Goal: Check status: Check status

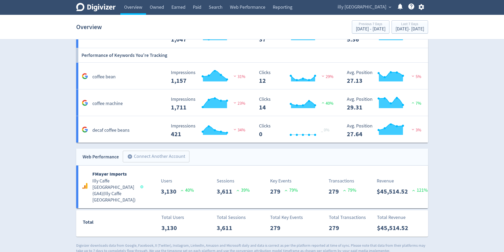
scroll to position [455, 0]
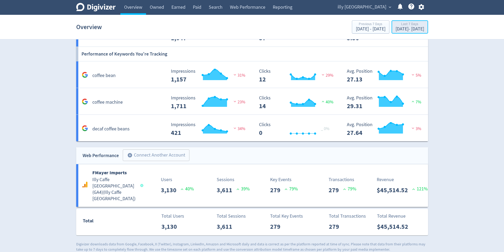
click at [407, 24] on div "Last 7 Days" at bounding box center [410, 24] width 29 height 4
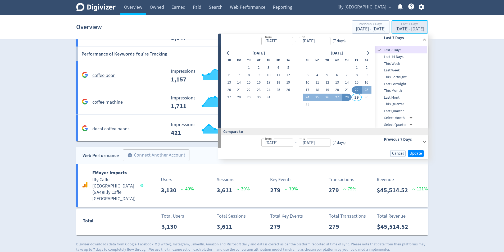
type input "[DATE]"
click at [335, 97] on button "27" at bounding box center [337, 97] width 10 height 7
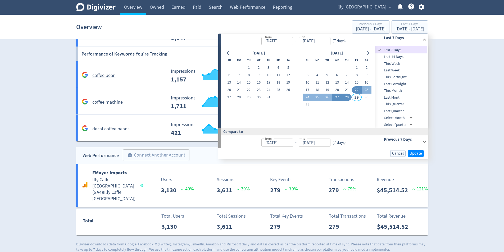
type input "[DATE]"
click at [346, 98] on button "28" at bounding box center [347, 97] width 10 height 7
type input "[DATE]"
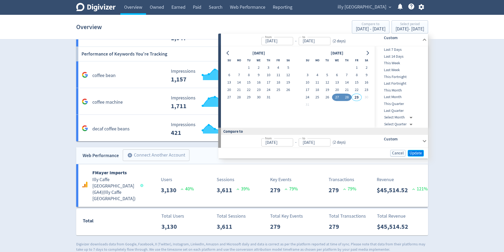
click at [416, 152] on span "Update" at bounding box center [416, 153] width 12 height 4
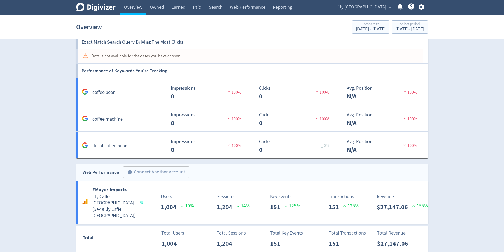
scroll to position [443, 0]
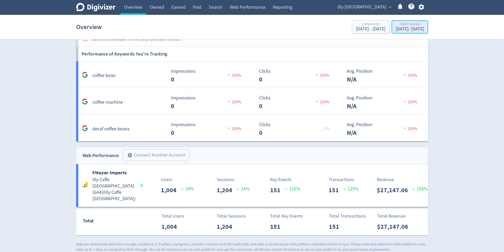
drag, startPoint x: 402, startPoint y: 28, endPoint x: 400, endPoint y: 33, distance: 5.0
click at [402, 28] on div "[DATE] - [DATE]" at bounding box center [410, 29] width 29 height 5
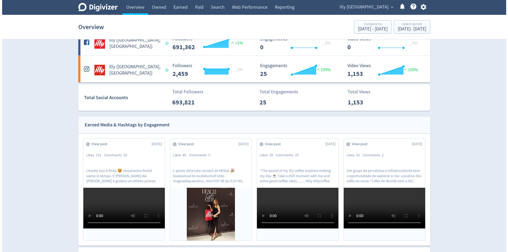
scroll to position [0, 0]
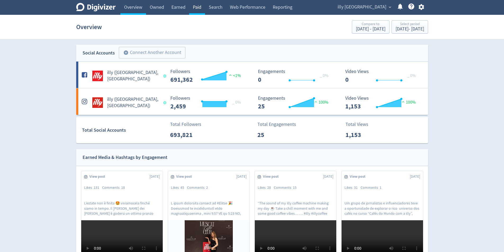
click at [197, 6] on link "Paid" at bounding box center [197, 7] width 16 height 15
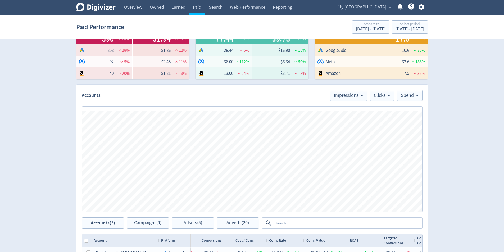
click at [490, 157] on div "Digivizer Logo [PERSON_NAME] Logo Overview Owned Earned Paid Search Web Perform…" at bounding box center [252, 153] width 504 height 501
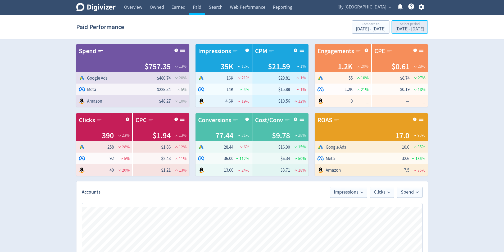
click at [400, 31] on div "[DATE] - [DATE]" at bounding box center [410, 29] width 29 height 5
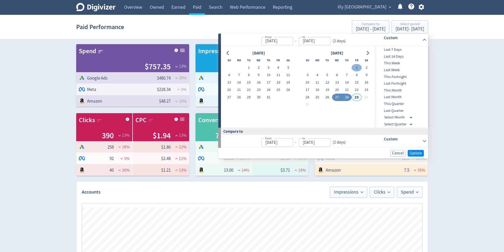
click at [357, 68] on button "1" at bounding box center [357, 67] width 10 height 7
type input "[DATE]"
click at [328, 98] on button "26" at bounding box center [327, 97] width 10 height 7
type input "[DATE]"
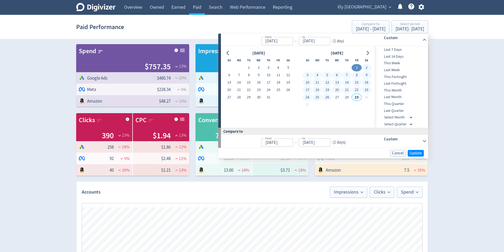
type input "[DATE]"
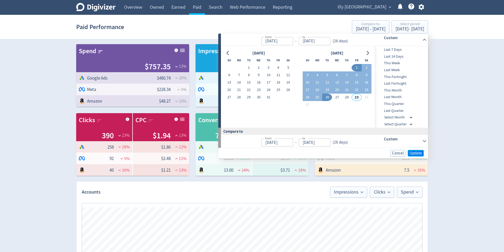
click at [420, 154] on span "Update" at bounding box center [416, 153] width 12 height 4
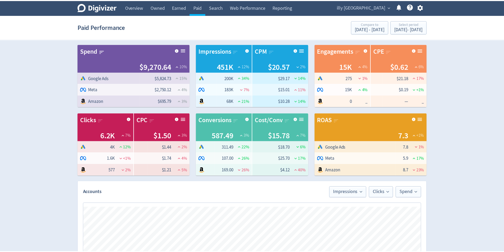
scroll to position [0, 359]
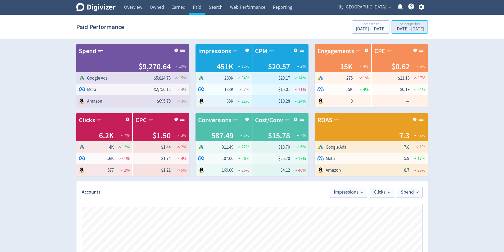
click at [404, 27] on div "[DATE] - [DATE]" at bounding box center [410, 29] width 29 height 5
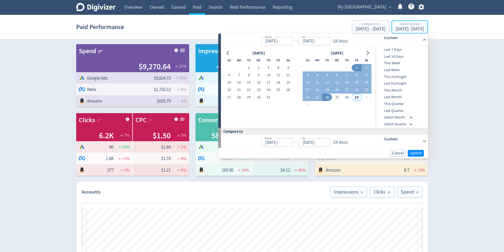
type input "[DATE]"
click at [348, 96] on button "28" at bounding box center [347, 97] width 10 height 7
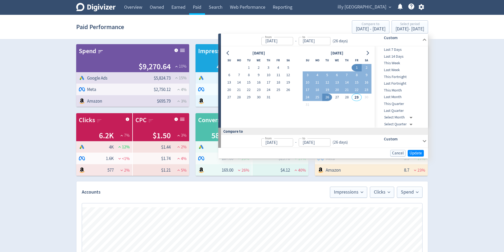
type input "[DATE]"
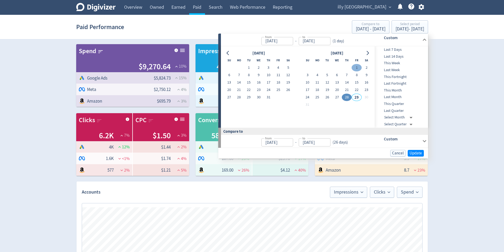
click at [356, 67] on button "1" at bounding box center [357, 67] width 10 height 7
type input "[DATE]"
click at [348, 98] on button "28" at bounding box center [347, 97] width 10 height 7
type input "[DATE]"
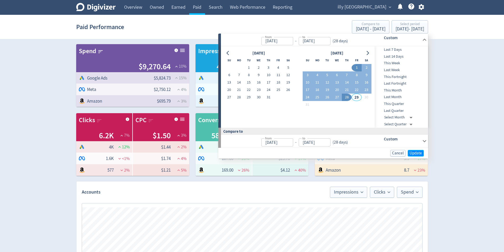
drag, startPoint x: 410, startPoint y: 152, endPoint x: 498, endPoint y: 152, distance: 87.8
click at [410, 152] on span "Update" at bounding box center [416, 153] width 12 height 4
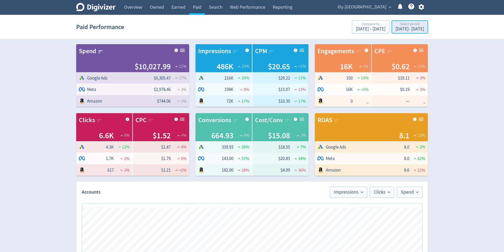
click at [427, 30] on button "Select period [DATE] - [DATE]" at bounding box center [410, 26] width 37 height 13
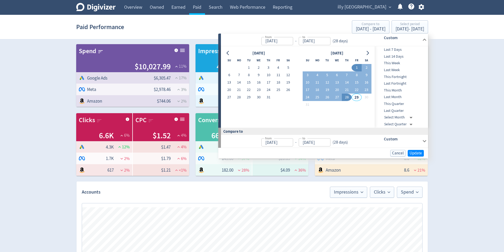
click at [356, 69] on button "1" at bounding box center [357, 67] width 10 height 7
type input "[DATE]"
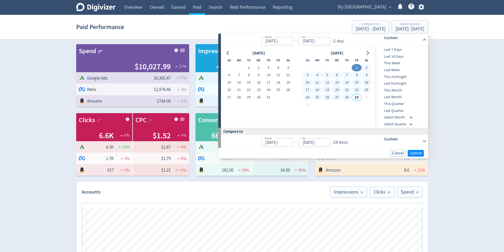
click at [479, 109] on div "Digivizer Logo [PERSON_NAME] Logo Overview Owned Earned Paid Search Web Perform…" at bounding box center [252, 250] width 504 height 501
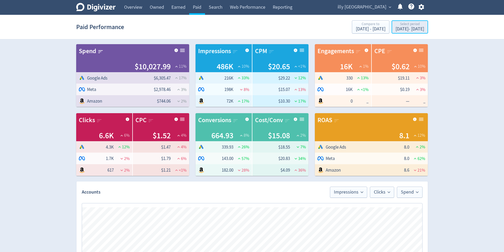
click at [408, 24] on div "Select period" at bounding box center [410, 24] width 29 height 4
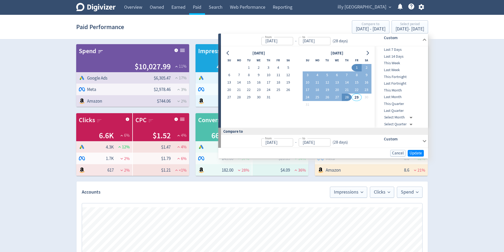
click at [359, 68] on button "1" at bounding box center [357, 67] width 10 height 7
type input "[DATE]"
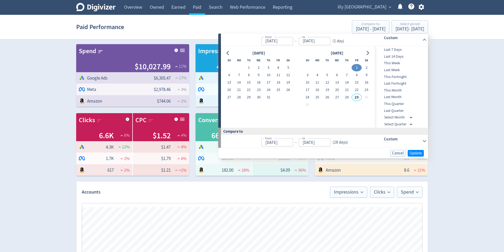
click at [358, 67] on button "1" at bounding box center [357, 67] width 10 height 7
type input "[DATE]"
click at [336, 97] on button "27" at bounding box center [337, 97] width 10 height 7
type input "[DATE]"
click at [346, 99] on button "28" at bounding box center [347, 97] width 10 height 7
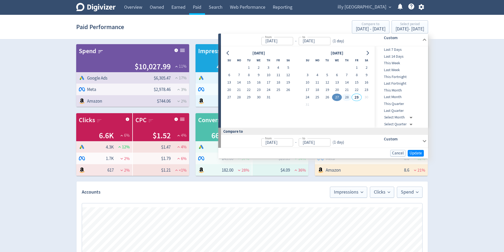
type input "[DATE]"
click at [417, 155] on span "Update" at bounding box center [416, 153] width 12 height 4
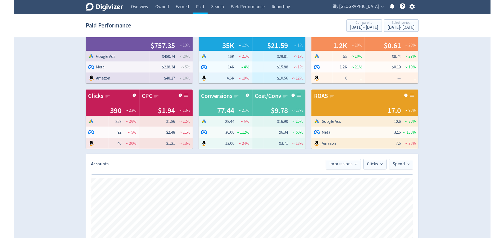
scroll to position [0, 0]
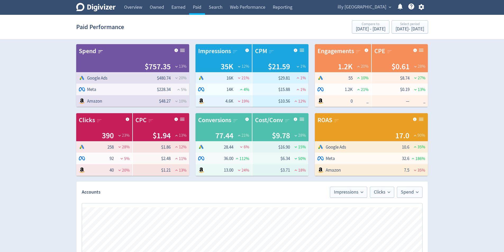
drag, startPoint x: 470, startPoint y: 96, endPoint x: 467, endPoint y: 104, distance: 8.1
click at [470, 96] on div "Digivizer Logo [PERSON_NAME] Logo Overview Owned Earned Paid Search Web Perform…" at bounding box center [252, 250] width 504 height 501
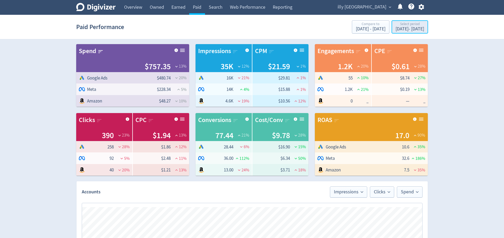
click at [413, 26] on div "Select period" at bounding box center [410, 24] width 29 height 4
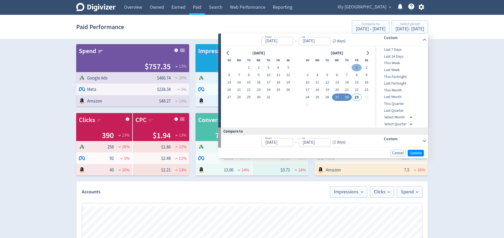
drag, startPoint x: 357, startPoint y: 66, endPoint x: 359, endPoint y: 69, distance: 2.9
click at [357, 66] on button "1" at bounding box center [357, 67] width 10 height 7
type input "[DATE]"
click at [327, 97] on button "26" at bounding box center [327, 97] width 10 height 7
type input "[DATE]"
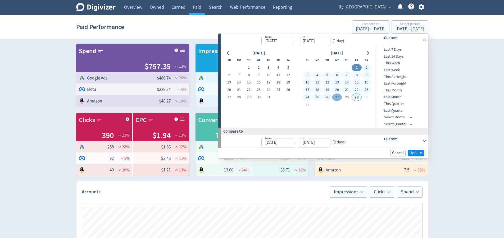
type input "[DATE]"
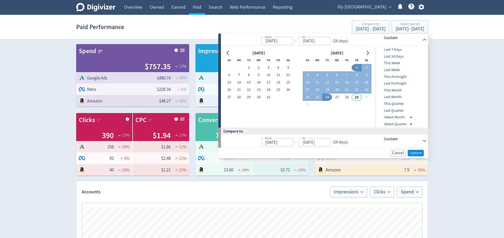
click at [413, 153] on span "Update" at bounding box center [416, 153] width 12 height 4
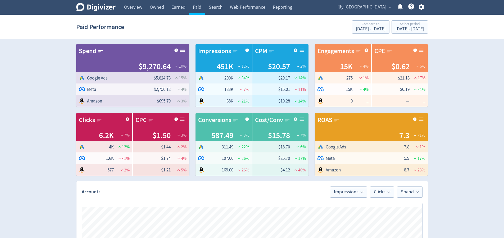
scroll to position [0, 359]
click at [410, 28] on div "[DATE] - [DATE]" at bounding box center [410, 29] width 29 height 5
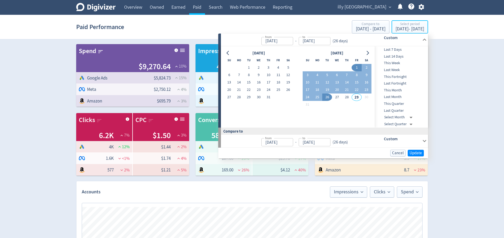
type input "[DATE]"
click at [357, 67] on button "1" at bounding box center [357, 67] width 10 height 7
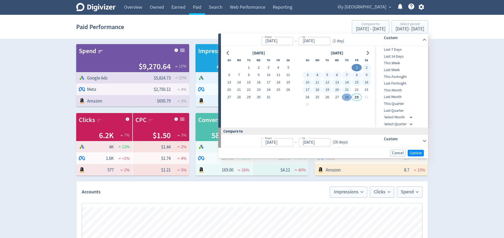
click at [347, 96] on button "28" at bounding box center [347, 97] width 10 height 7
type input "[DATE]"
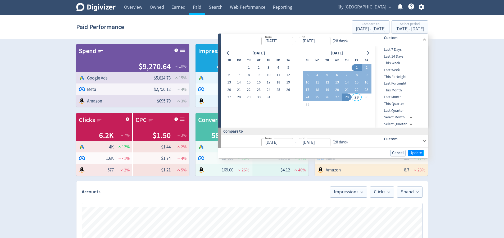
drag, startPoint x: 416, startPoint y: 153, endPoint x: 473, endPoint y: 155, distance: 56.1
click at [416, 153] on span "Update" at bounding box center [416, 153] width 12 height 4
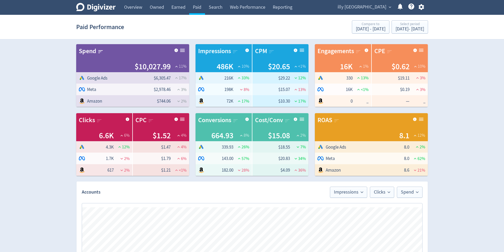
click at [474, 100] on div "Digivizer Logo [PERSON_NAME] Logo Overview Owned Earned Paid Search Web Perform…" at bounding box center [252, 250] width 504 height 501
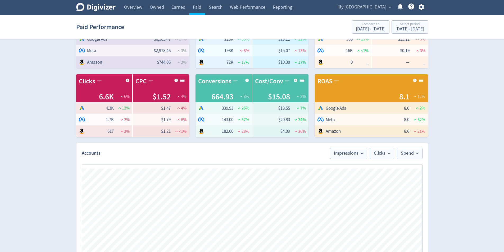
scroll to position [0, 0]
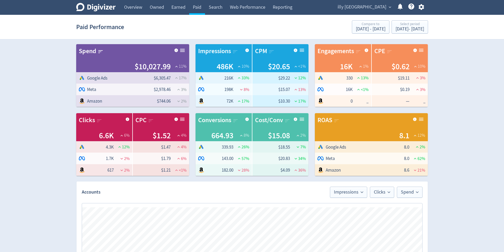
click at [480, 80] on div "Digivizer Logo [PERSON_NAME] Logo Overview Owned Earned Paid Search Web Perform…" at bounding box center [252, 250] width 504 height 501
click at [462, 87] on div "Digivizer Logo [PERSON_NAME] Logo Overview Owned Earned Paid Search Web Perform…" at bounding box center [252, 250] width 504 height 501
